Goal: Information Seeking & Learning: Understand process/instructions

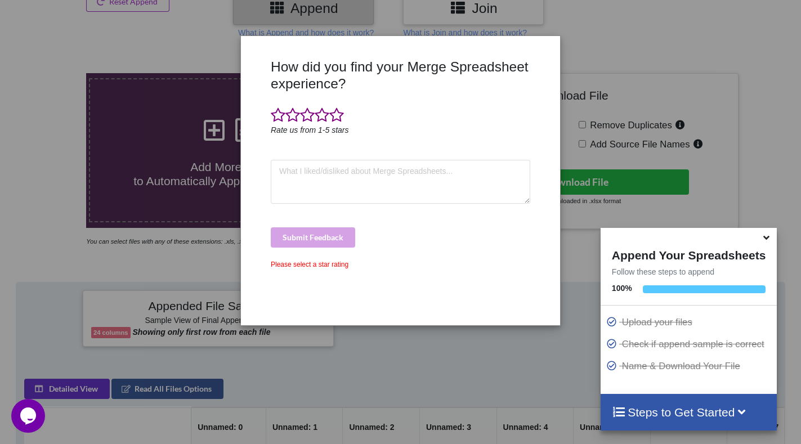
click at [628, 44] on div "How did you find your Merge Spreadsheet experience? Rate us from 1-5 stars Subm…" at bounding box center [400, 222] width 801 height 444
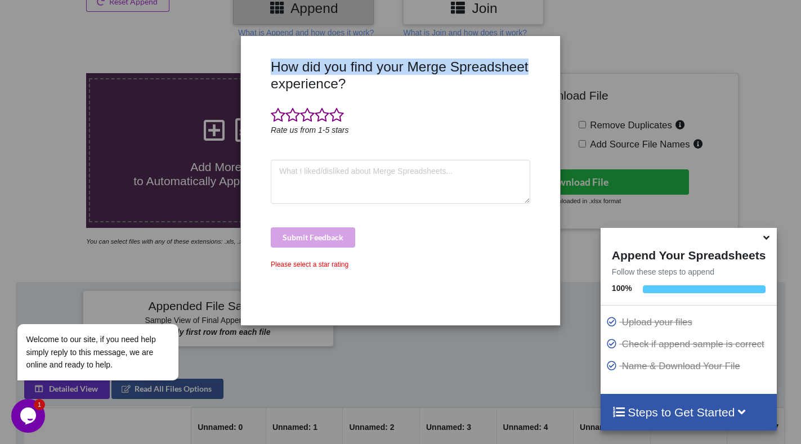
drag, startPoint x: 519, startPoint y: 67, endPoint x: 271, endPoint y: 71, distance: 248.3
click at [271, 71] on h3 "How did you find your Merge Spreadsheet experience?" at bounding box center [400, 75] width 259 height 33
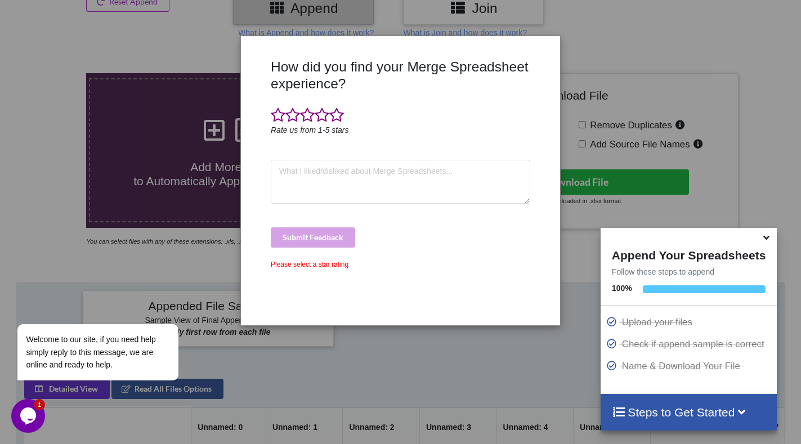
click at [186, 70] on div "How did you find your Merge Spreadsheet experience? Rate us from 1-5 stars Subm…" at bounding box center [400, 222] width 801 height 444
click at [762, 240] on icon at bounding box center [766, 236] width 12 height 10
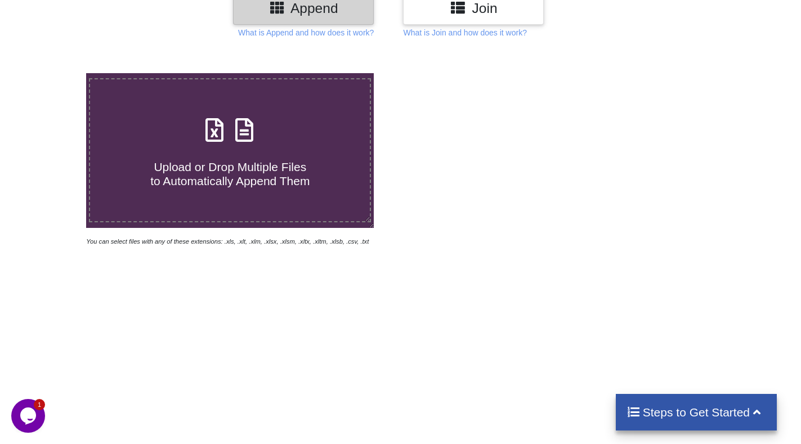
click at [681, 417] on h4 "Steps to Get Started" at bounding box center [696, 412] width 139 height 14
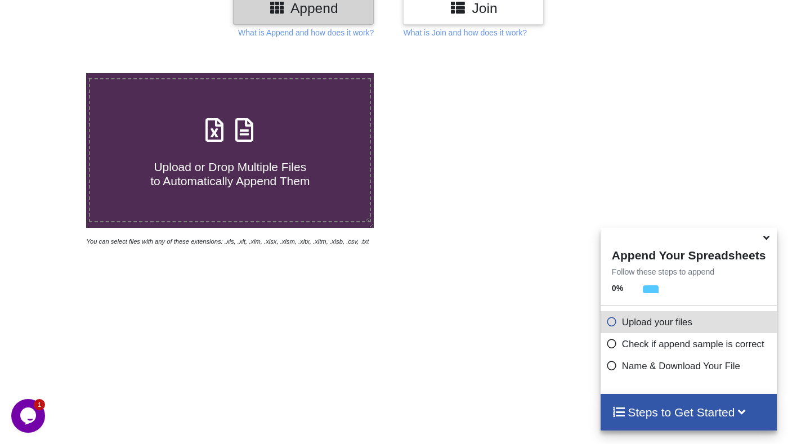
click at [681, 417] on h4 "Steps to Get Started" at bounding box center [689, 412] width 154 height 14
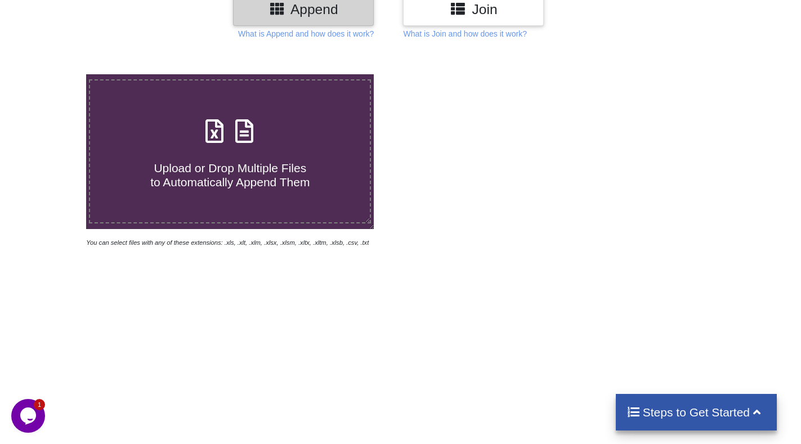
scroll to position [274, 0]
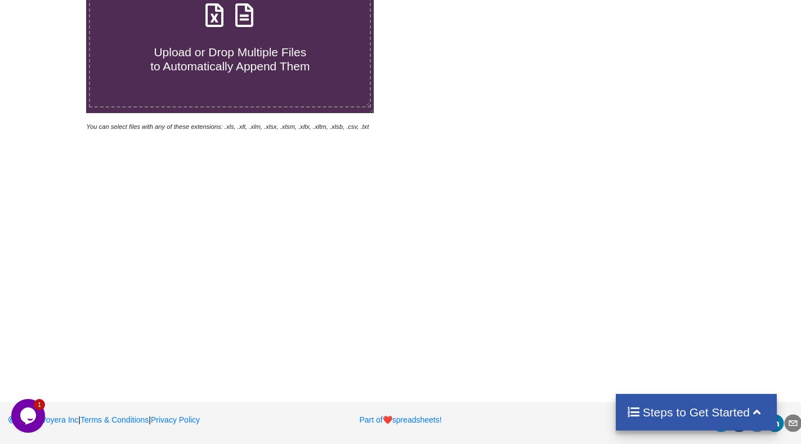
click at [720, 408] on h4 "Steps to Get Started" at bounding box center [696, 412] width 139 height 14
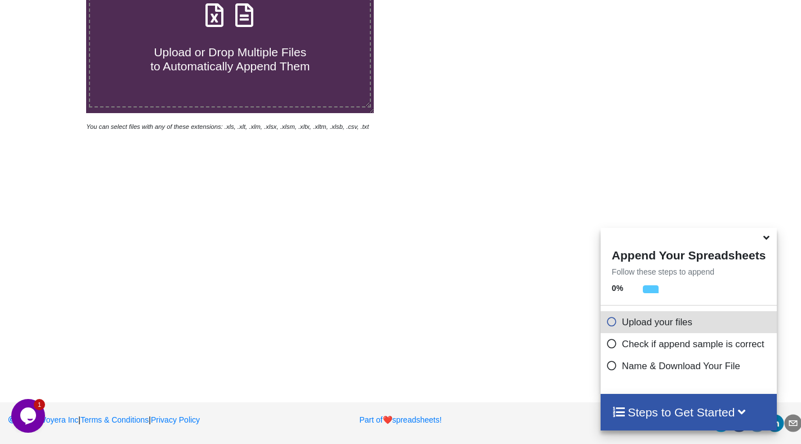
click at [720, 408] on h4 "Steps to Get Started" at bounding box center [689, 412] width 154 height 14
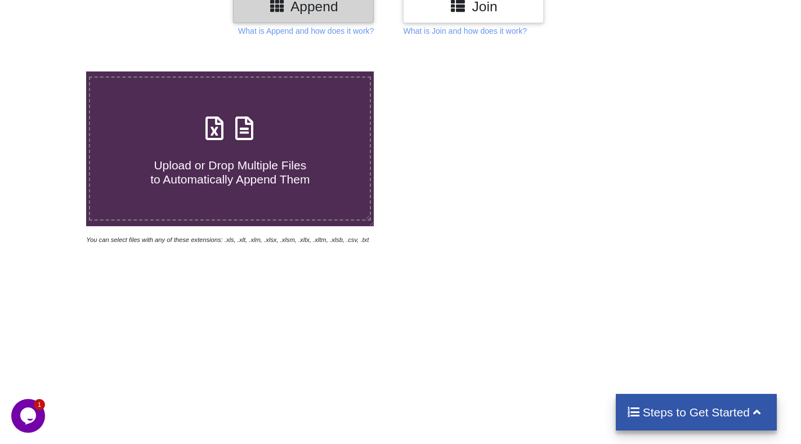
scroll to position [0, 0]
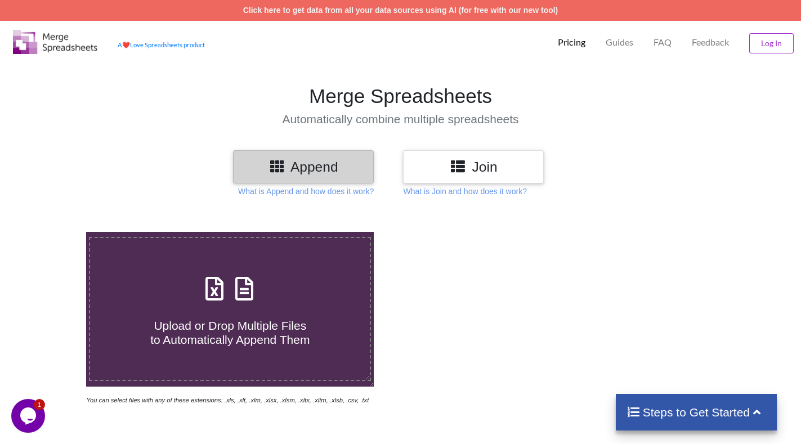
drag, startPoint x: 803, startPoint y: 11, endPoint x: 625, endPoint y: 26, distance: 178.5
click at [625, 26] on div "Pricing Guides FAQ Feedback Log In" at bounding box center [676, 40] width 256 height 39
